Goal: Find specific page/section: Find specific page/section

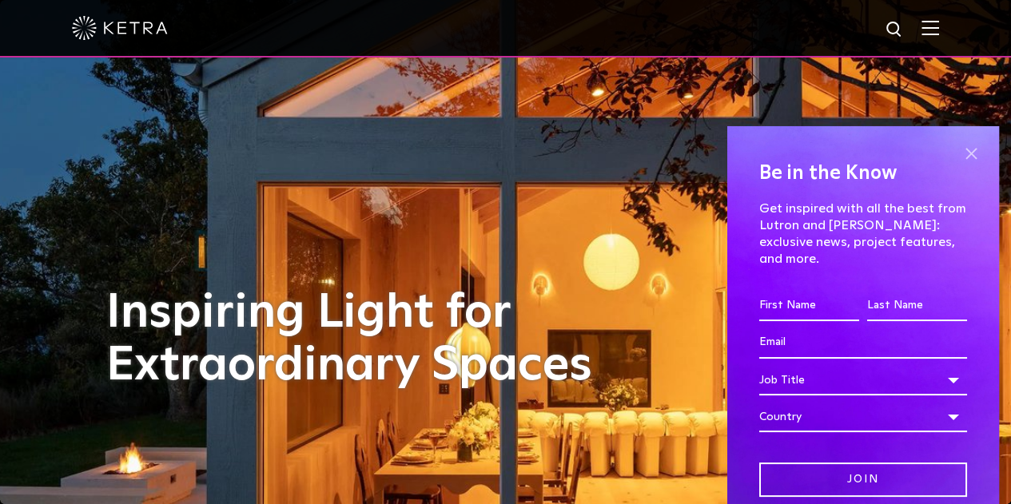
click at [959, 155] on span at bounding box center [971, 154] width 24 height 24
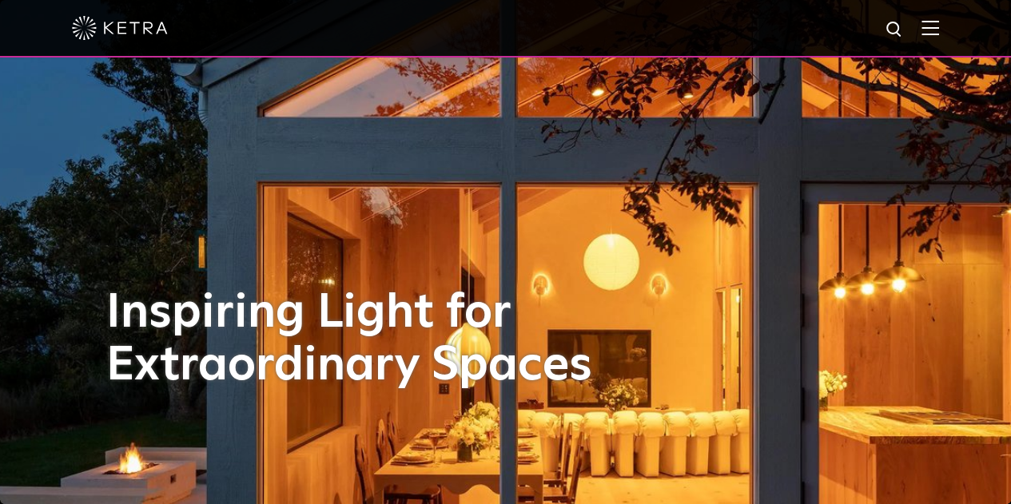
click at [939, 26] on img at bounding box center [931, 27] width 18 height 15
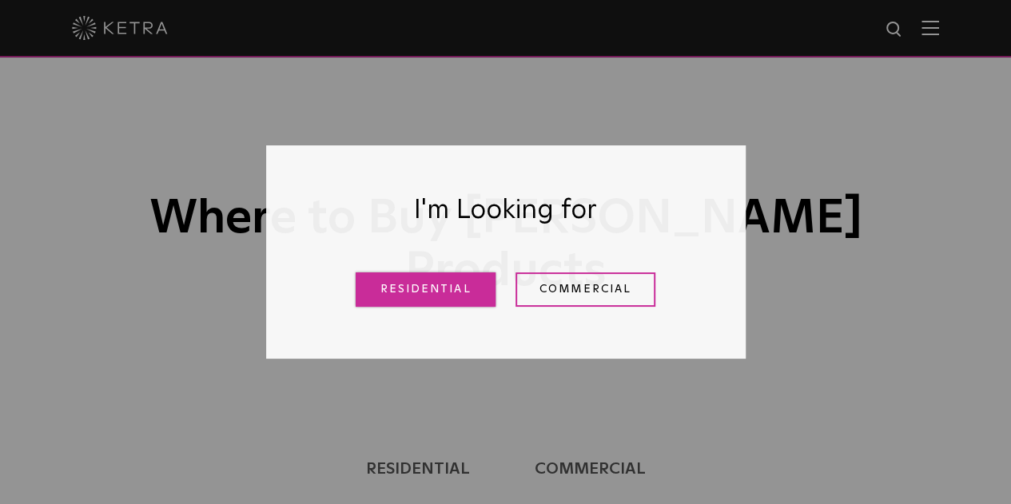
click at [406, 292] on link "Residential" at bounding box center [426, 290] width 140 height 34
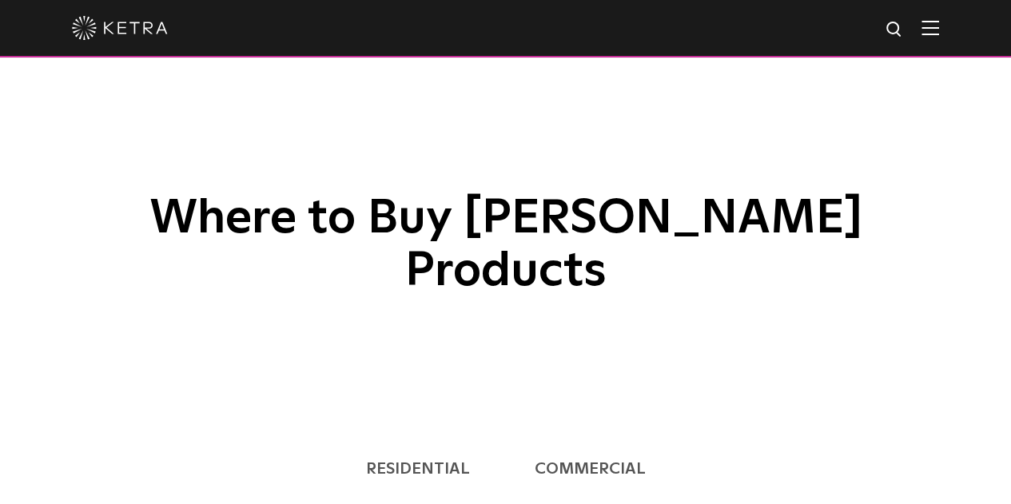
scroll to position [408, 0]
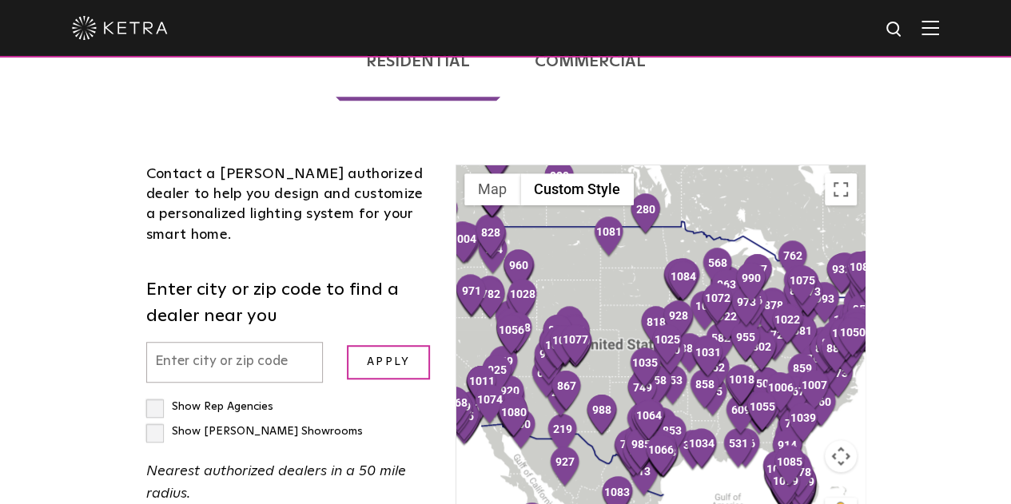
click at [212, 426] on label "Show [PERSON_NAME] Showrooms" at bounding box center [254, 431] width 217 height 11
click at [157, 395] on input "Show [PERSON_NAME] Showrooms" at bounding box center [151, 400] width 10 height 10
checkbox input "true"
click at [146, 342] on input "text" at bounding box center [234, 362] width 177 height 41
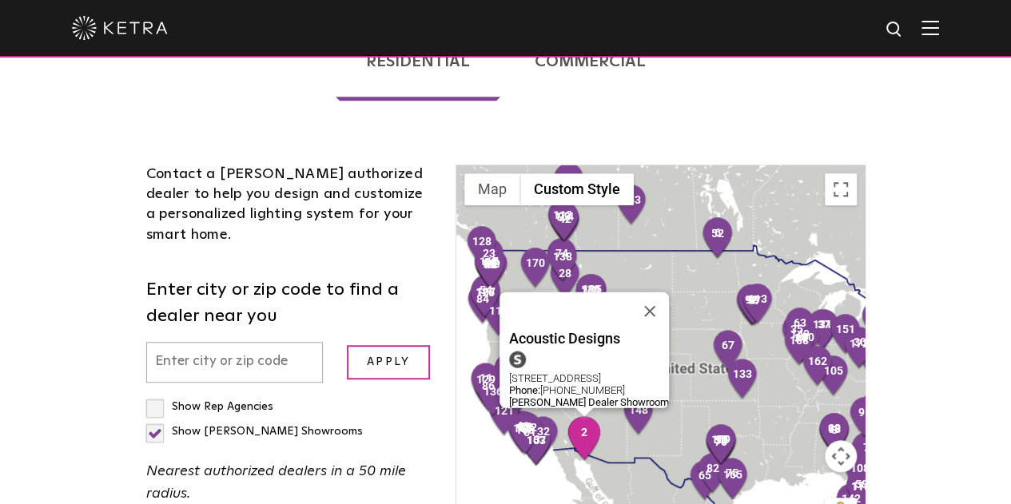
scroll to position [80, 0]
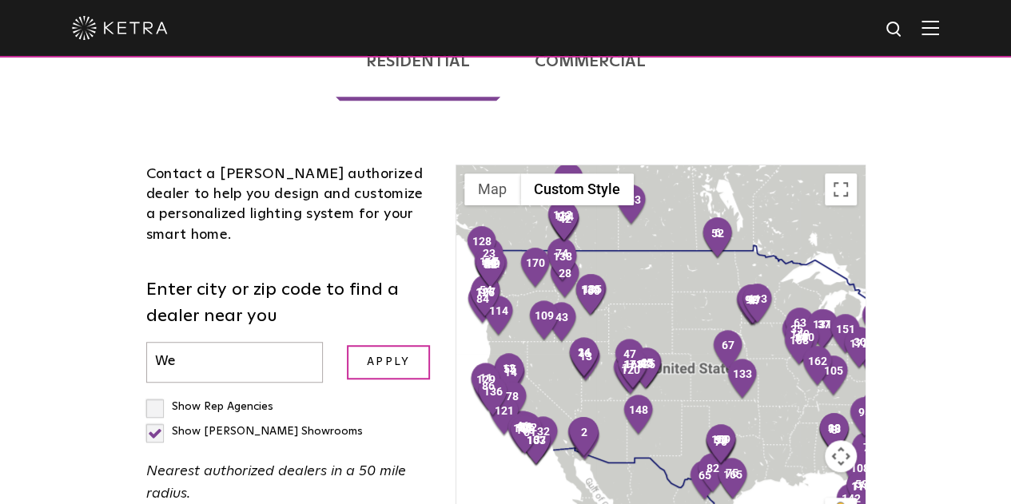
type input "W"
type input "[US_STATE]"
click at [347, 345] on input "Apply" at bounding box center [388, 362] width 83 height 34
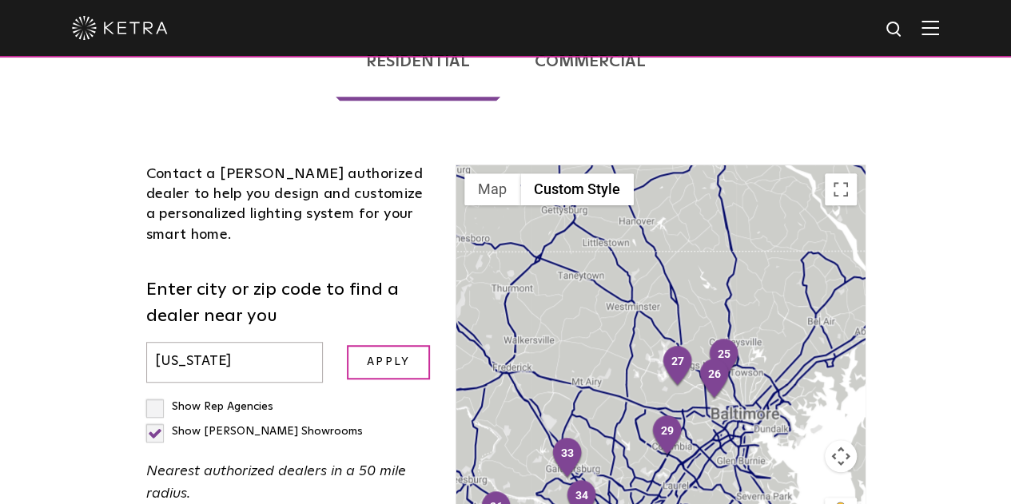
scroll to position [3996, 0]
